Goal: Check status: Check status

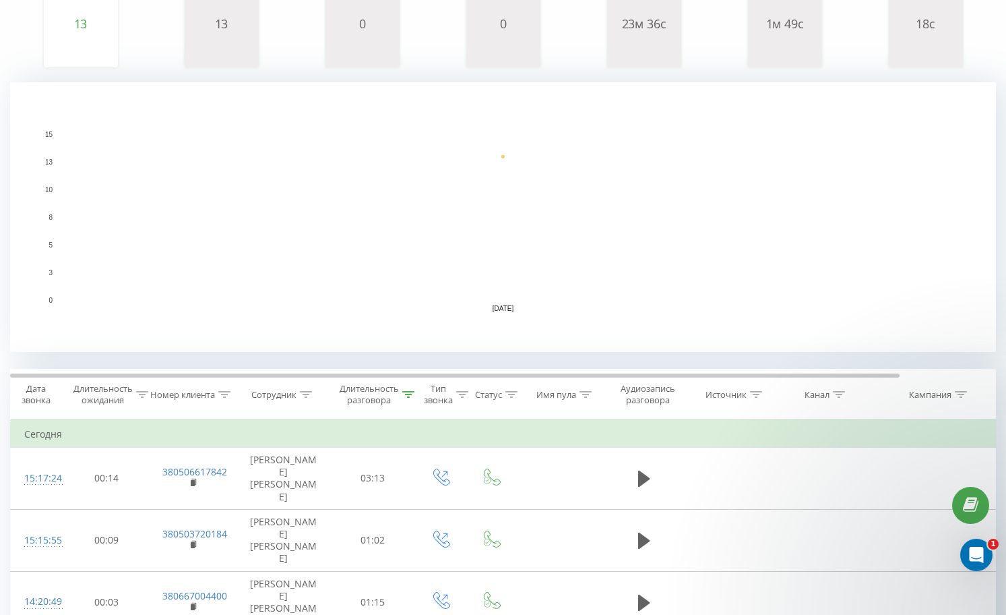
scroll to position [337, 0]
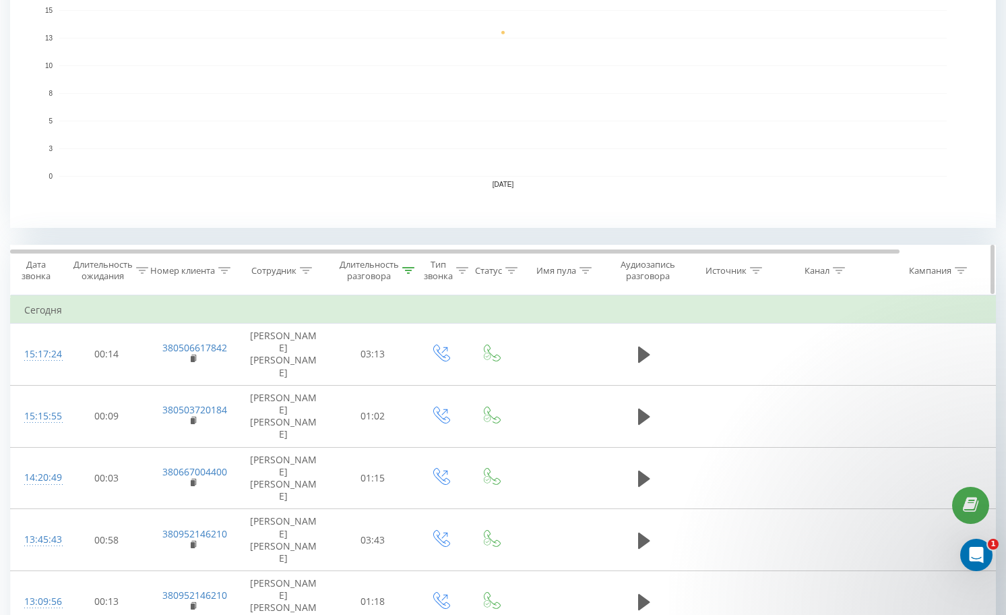
click at [402, 268] on icon at bounding box center [408, 270] width 12 height 7
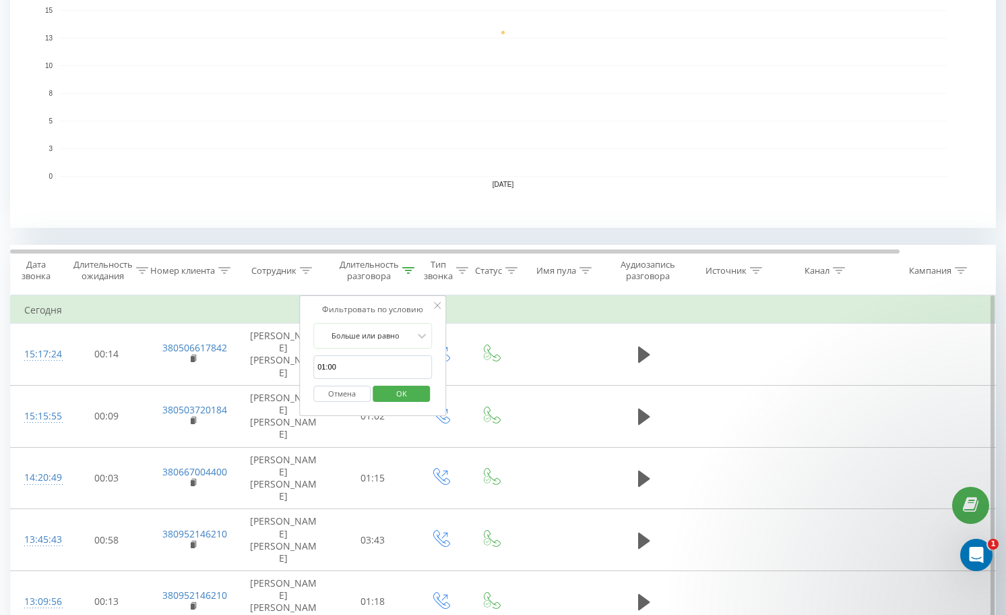
click at [338, 394] on button "Отмена" at bounding box center [341, 394] width 57 height 17
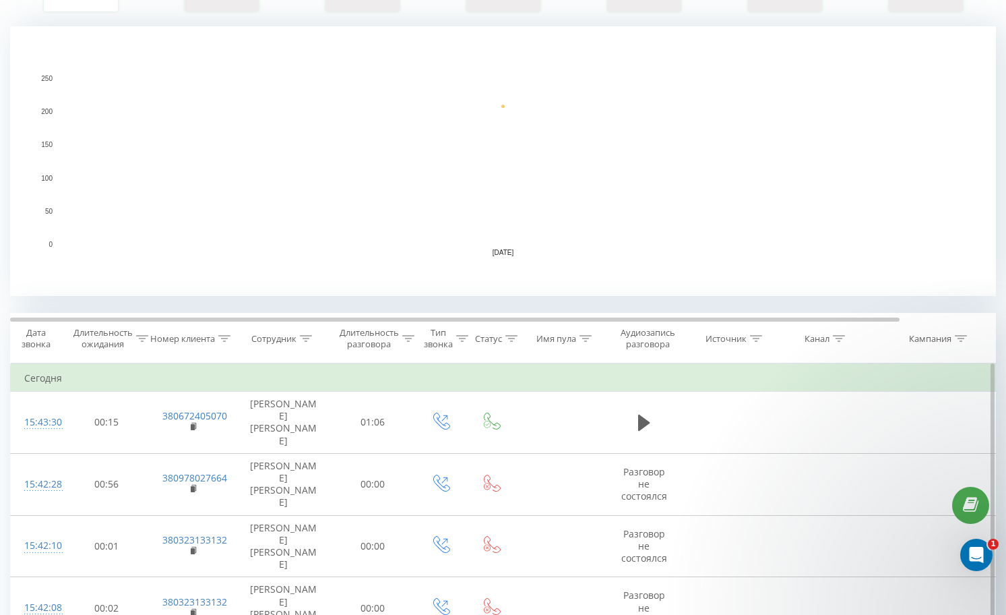
scroll to position [270, 0]
click at [404, 341] on div at bounding box center [408, 337] width 12 height 11
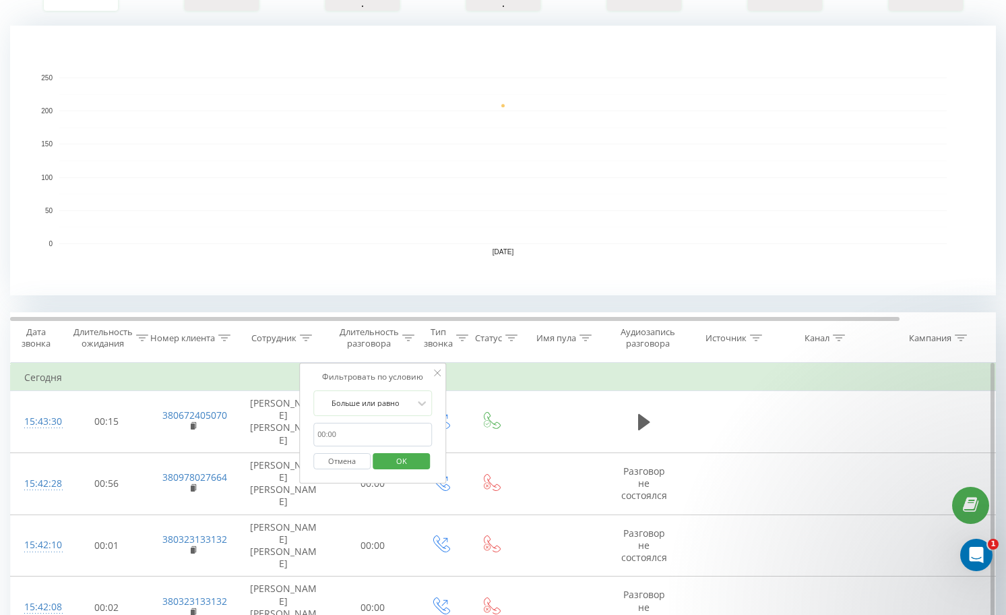
click at [361, 429] on input "01:00" at bounding box center [372, 435] width 119 height 24
type input "01:00"
click at [408, 462] on span "OK" at bounding box center [402, 460] width 38 height 21
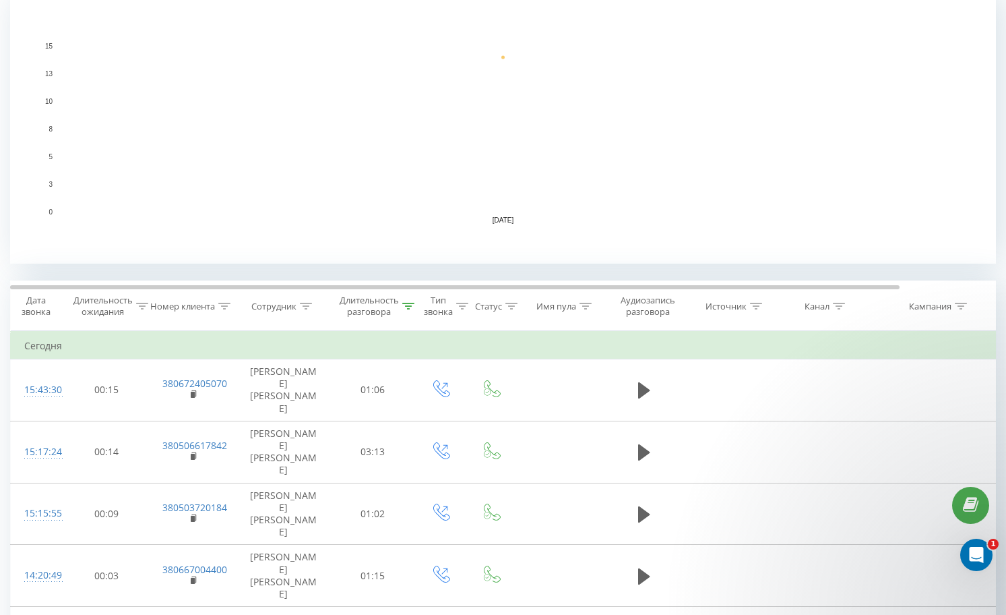
scroll to position [270, 0]
